Goal: Task Accomplishment & Management: Use online tool/utility

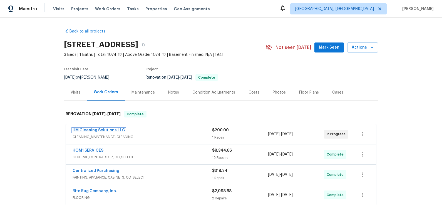
click at [88, 128] on link "HM Cleaning Solutions LLC" at bounding box center [98, 130] width 52 height 4
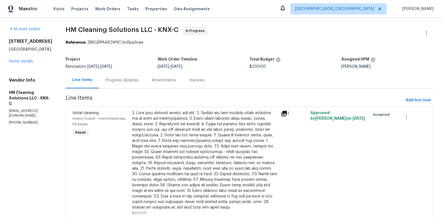
click at [127, 76] on div "Progress Updates" at bounding box center [122, 80] width 46 height 16
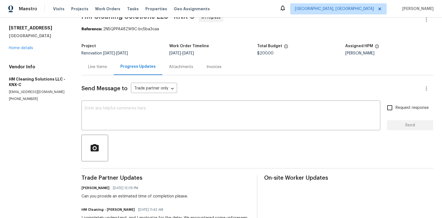
scroll to position [23, 0]
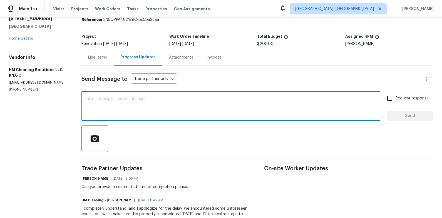
click at [172, 104] on textarea at bounding box center [231, 106] width 292 height 19
type textarea "checking again"
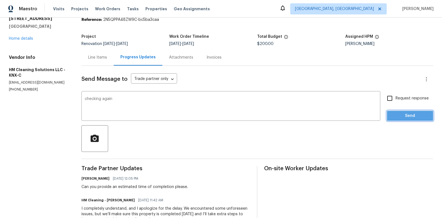
click at [397, 118] on span "Send" at bounding box center [409, 115] width 37 height 7
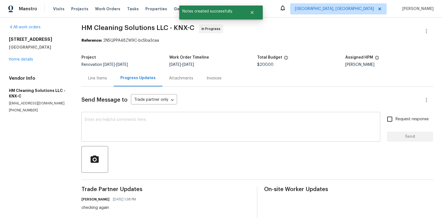
scroll to position [0, 0]
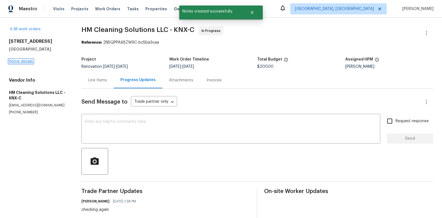
click at [29, 62] on link "Home details" at bounding box center [21, 61] width 24 height 4
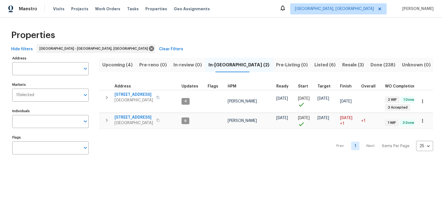
click at [132, 66] on span "Upcoming (4)" at bounding box center [117, 65] width 30 height 8
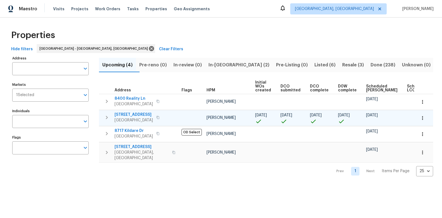
click at [133, 116] on span "1012 Kensington Blvd" at bounding box center [133, 115] width 38 height 6
click at [228, 66] on span "In-reno (2)" at bounding box center [238, 65] width 61 height 8
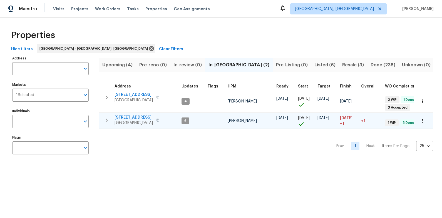
click at [125, 117] on span "[STREET_ADDRESS]" at bounding box center [133, 118] width 38 height 6
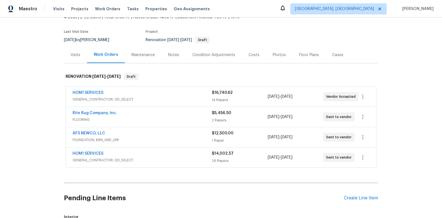
scroll to position [164, 0]
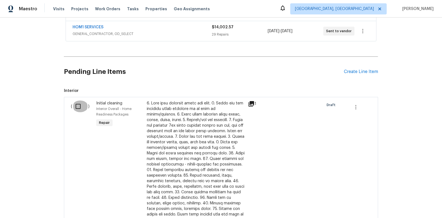
click at [75, 105] on input "checkbox" at bounding box center [80, 107] width 16 height 12
checkbox input "true"
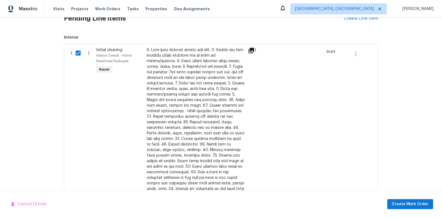
scroll to position [321, 0]
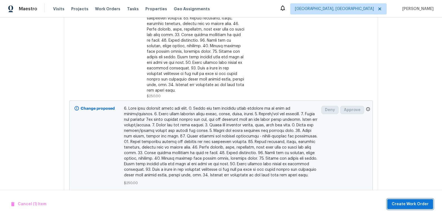
click at [398, 201] on span "Create Work Order" at bounding box center [409, 204] width 37 height 7
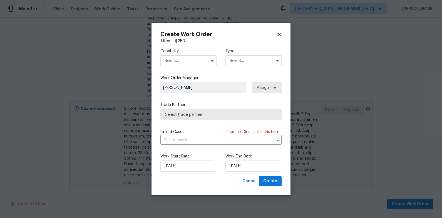
click at [179, 57] on input "text" at bounding box center [188, 60] width 56 height 11
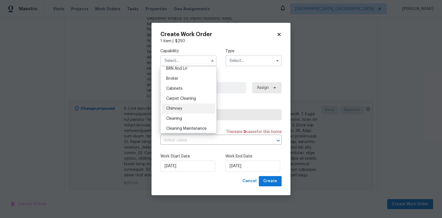
scroll to position [34, 0]
click at [190, 118] on div "Cleaning" at bounding box center [188, 118] width 53 height 10
type input "Cleaning"
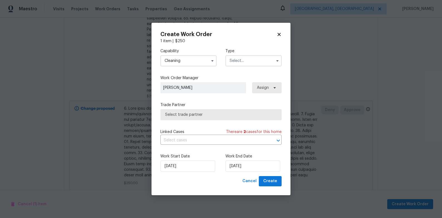
click at [249, 64] on input "text" at bounding box center [253, 60] width 56 height 11
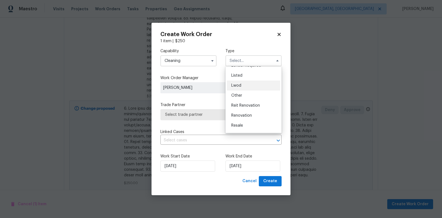
scroll to position [51, 0]
click at [256, 114] on div "Renovation" at bounding box center [253, 112] width 53 height 10
type input "Renovation"
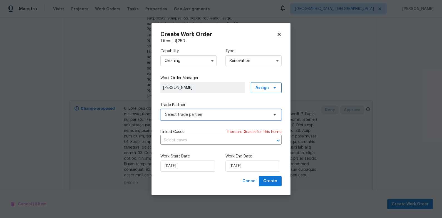
click at [225, 112] on span "Select trade partner" at bounding box center [217, 115] width 104 height 6
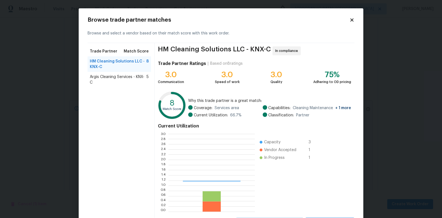
scroll to position [74, 82]
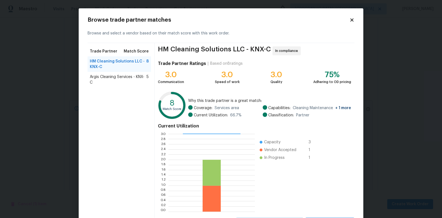
click at [104, 74] on span "Argis Cleaning Services - KNX-C" at bounding box center [118, 79] width 57 height 11
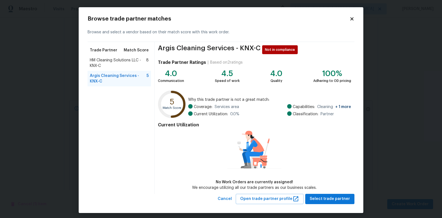
scroll to position [4, 0]
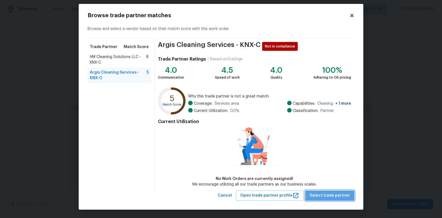
click at [346, 199] on button "Select trade partner" at bounding box center [329, 196] width 49 height 10
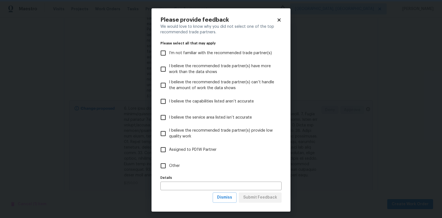
scroll to position [0, 0]
click at [165, 167] on input "Other" at bounding box center [163, 166] width 12 height 12
checkbox input "true"
click at [266, 200] on span "Submit Feedback" at bounding box center [260, 197] width 34 height 7
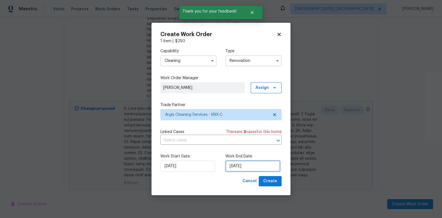
click at [240, 167] on input "10/2/2025" at bounding box center [252, 166] width 55 height 11
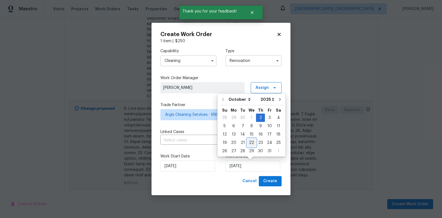
click at [249, 139] on div "22" at bounding box center [251, 143] width 9 height 8
click at [250, 166] on input "10/22/2025" at bounding box center [252, 166] width 55 height 11
click at [250, 136] on div "15" at bounding box center [251, 135] width 9 height 8
type input "10/15/2025"
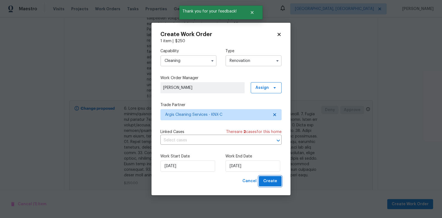
click at [265, 182] on span "Create" at bounding box center [270, 181] width 14 height 7
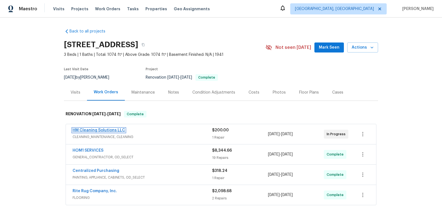
click at [111, 129] on link "HM Cleaning Solutions LLC" at bounding box center [98, 130] width 52 height 4
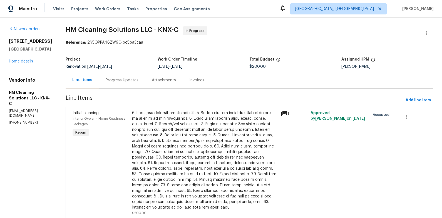
click at [120, 84] on div "Progress Updates" at bounding box center [122, 80] width 46 height 16
